Goal: Transaction & Acquisition: Book appointment/travel/reservation

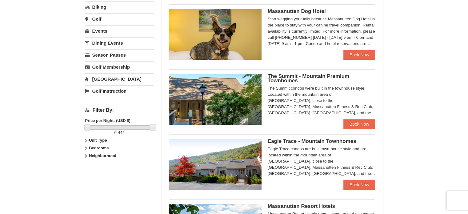
scroll to position [195, 0]
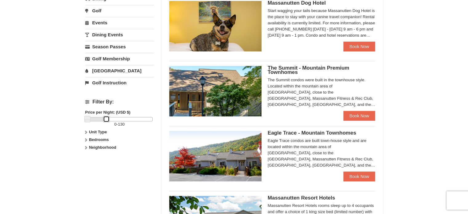
drag, startPoint x: 150, startPoint y: 118, endPoint x: 103, endPoint y: 129, distance: 47.9
click at [103, 129] on div "Filter By: Price per Night: (USD $) 0 - 130 Unit Type Condominium Rating Proper…" at bounding box center [119, 125] width 69 height 62
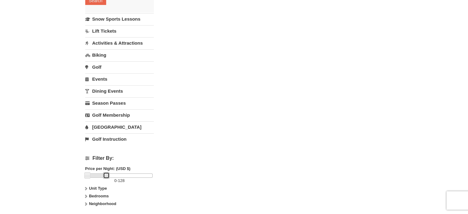
scroll to position [141, 0]
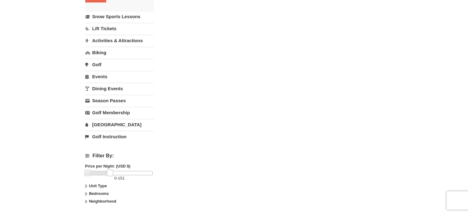
drag, startPoint x: 108, startPoint y: 170, endPoint x: 111, endPoint y: 172, distance: 3.6
click at [111, 172] on link at bounding box center [110, 172] width 6 height 6
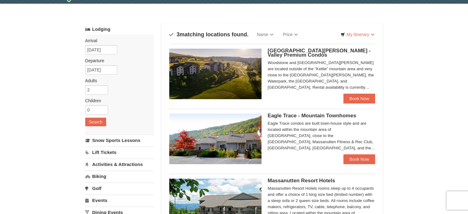
scroll to position [19, 0]
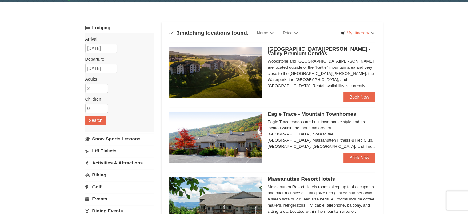
click at [286, 115] on span "Eagle Trace - Mountain Townhomes" at bounding box center [312, 114] width 89 height 6
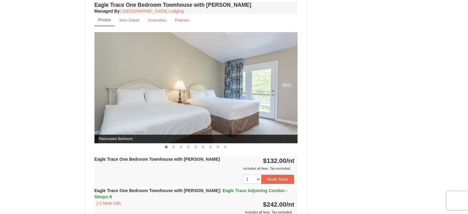
scroll to position [520, 0]
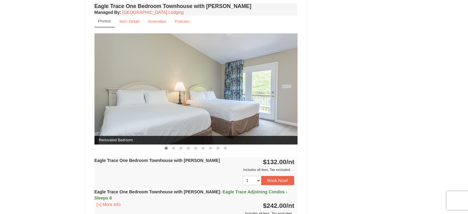
drag, startPoint x: 471, startPoint y: 15, endPoint x: 472, endPoint y: 111, distance: 95.9
click at [468, 111] on html "Browser Not Supported We notice you are using a browser which will not provide …" at bounding box center [234, 34] width 468 height 1108
click at [174, 146] on span at bounding box center [173, 147] width 3 height 3
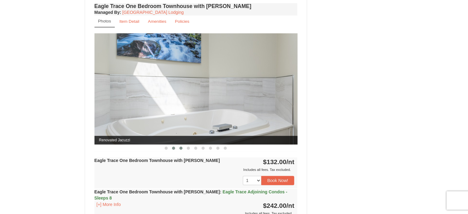
click at [180, 146] on span at bounding box center [180, 147] width 3 height 3
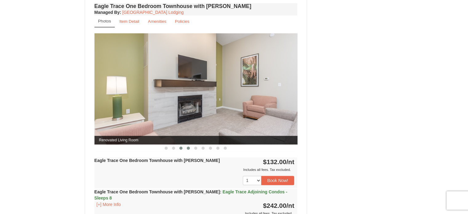
click at [190, 146] on button at bounding box center [187, 148] width 7 height 6
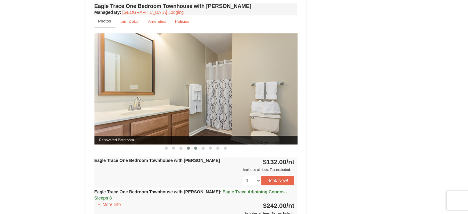
click at [197, 146] on span at bounding box center [195, 147] width 3 height 3
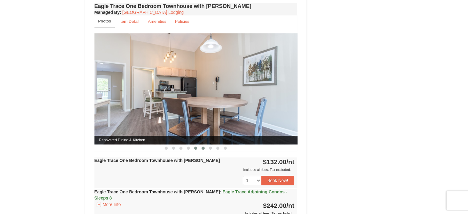
click at [202, 147] on span at bounding box center [202, 147] width 3 height 3
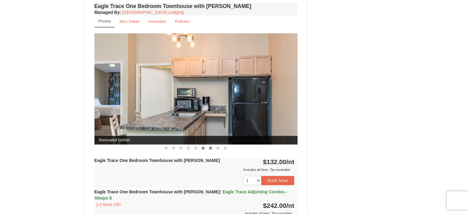
click at [210, 147] on span at bounding box center [210, 147] width 3 height 3
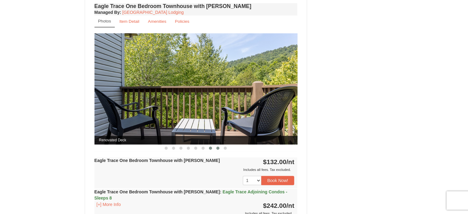
click at [217, 148] on span at bounding box center [217, 147] width 3 height 3
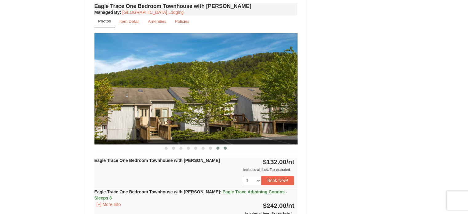
click at [225, 148] on span at bounding box center [225, 147] width 3 height 3
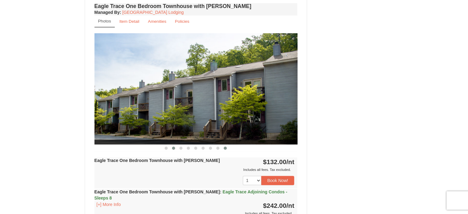
click at [175, 145] on button at bounding box center [173, 148] width 7 height 6
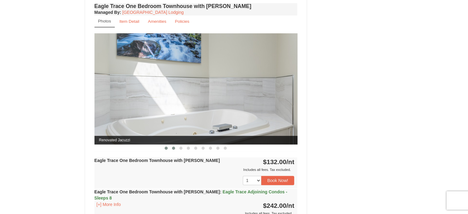
click at [169, 147] on button at bounding box center [165, 148] width 7 height 6
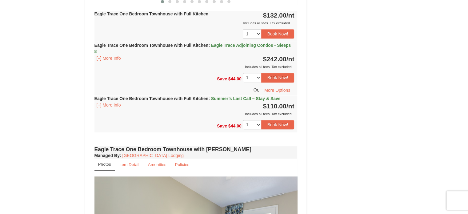
scroll to position [381, 0]
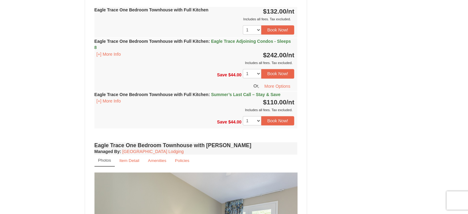
click at [179, 107] on div "Includes all fees. Tax excluded." at bounding box center [194, 110] width 200 height 6
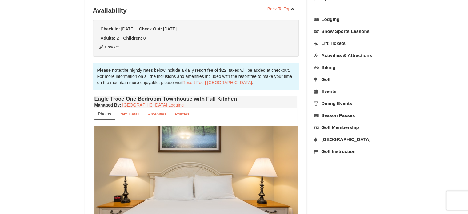
scroll to position [0, 0]
